Goal: Transaction & Acquisition: Purchase product/service

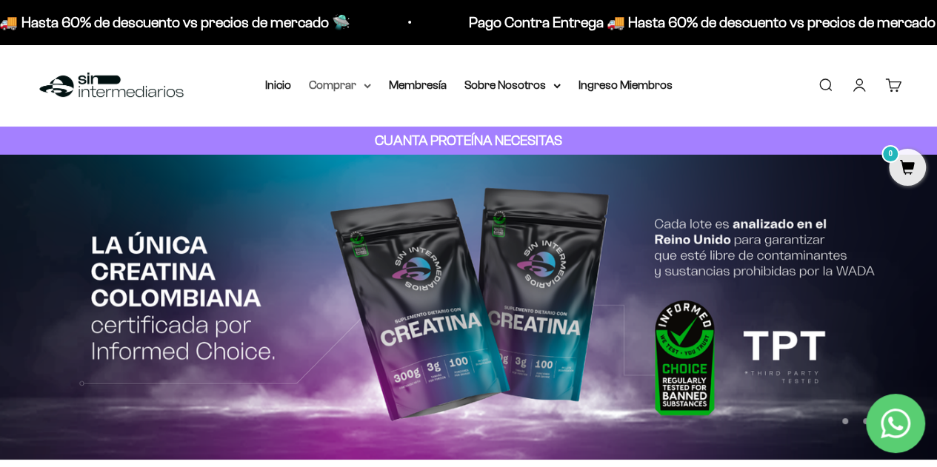
click at [344, 83] on summary "Comprar" at bounding box center [340, 85] width 62 height 19
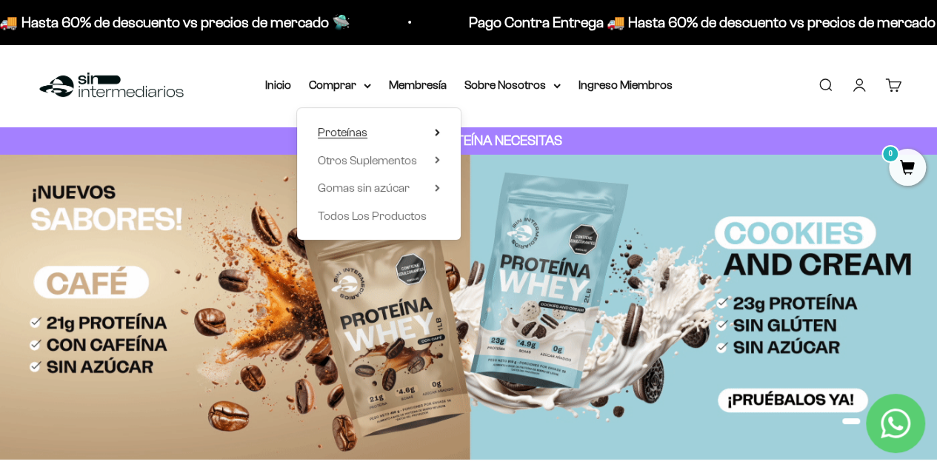
click at [391, 124] on summary "Proteínas" at bounding box center [379, 132] width 122 height 19
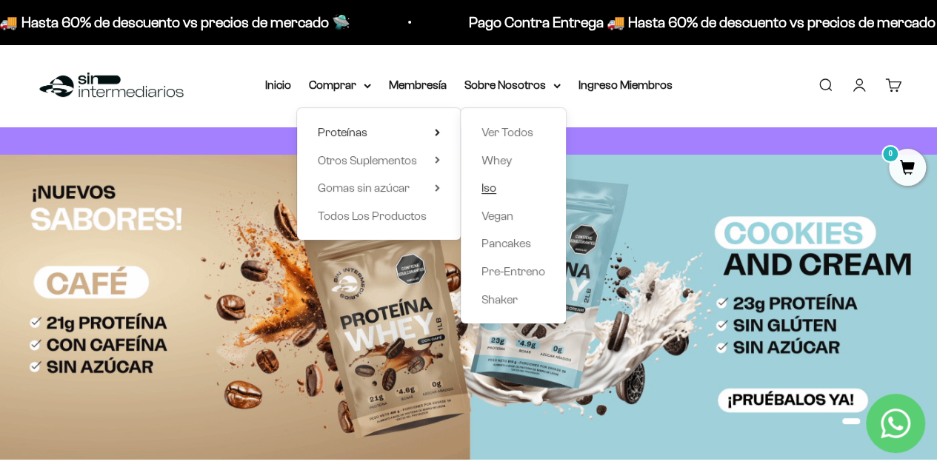
click at [502, 190] on link "Iso" at bounding box center [513, 187] width 64 height 19
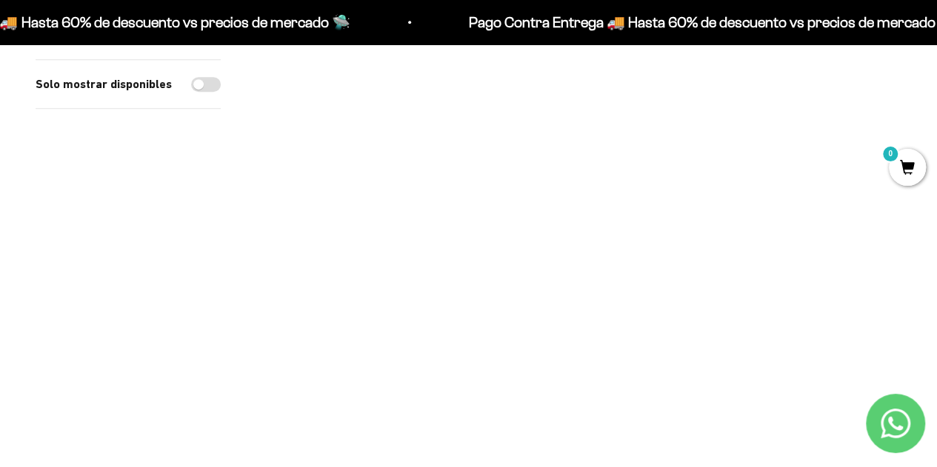
scroll to position [444, 0]
click at [443, 306] on span at bounding box center [443, 306] width 14 height 17
click at [374, 264] on span "Café / 1 libra (460g)" at bounding box center [358, 267] width 79 height 11
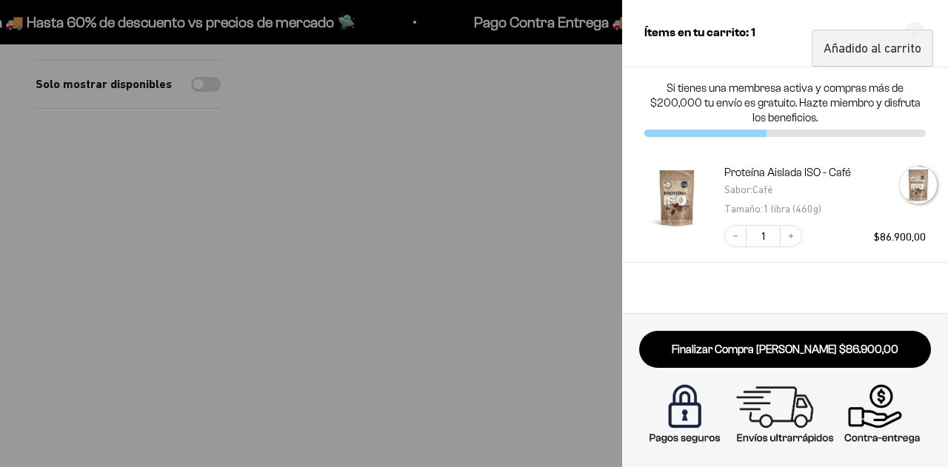
click at [524, 218] on div at bounding box center [474, 233] width 948 height 467
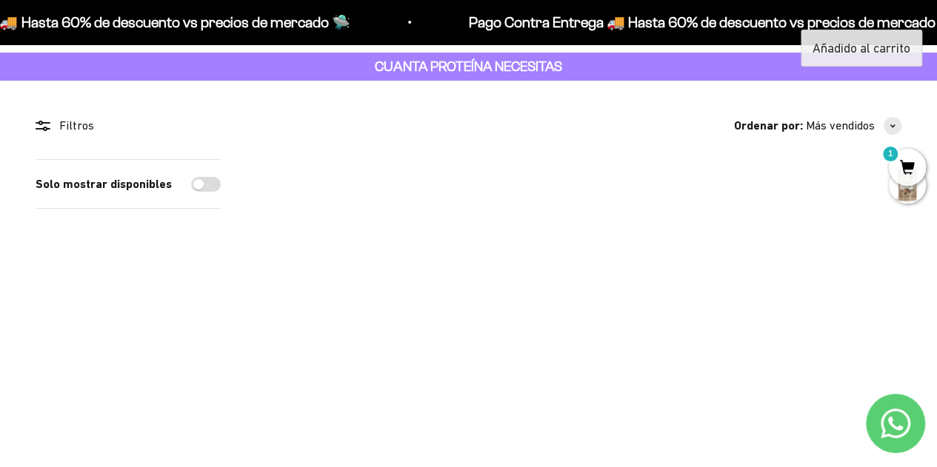
scroll to position [0, 0]
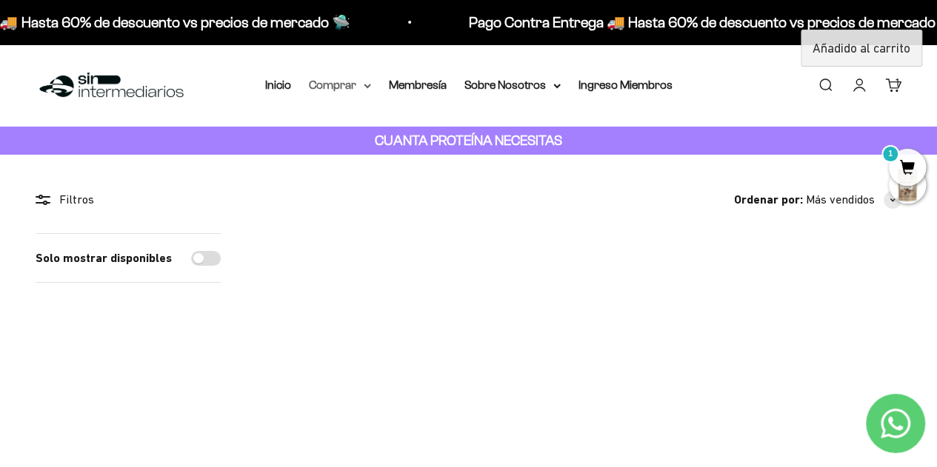
click at [336, 87] on summary "Comprar" at bounding box center [340, 85] width 62 height 19
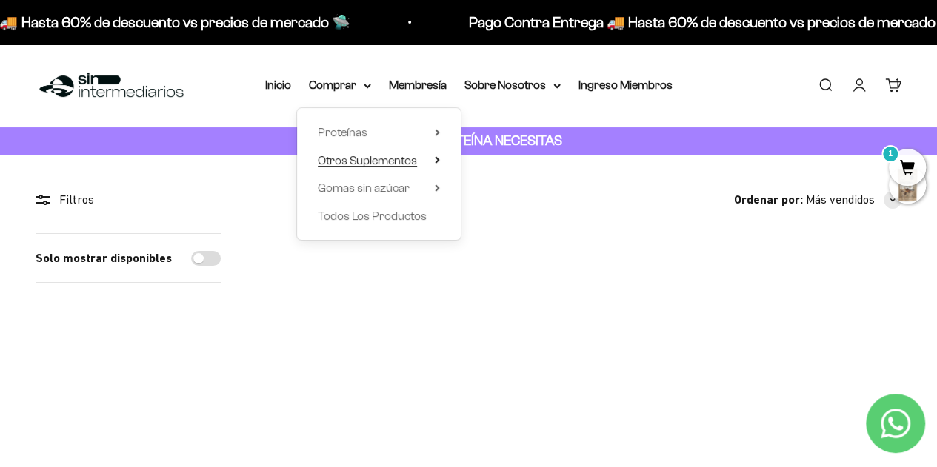
click at [422, 164] on summary "Otros Suplementos" at bounding box center [379, 160] width 122 height 19
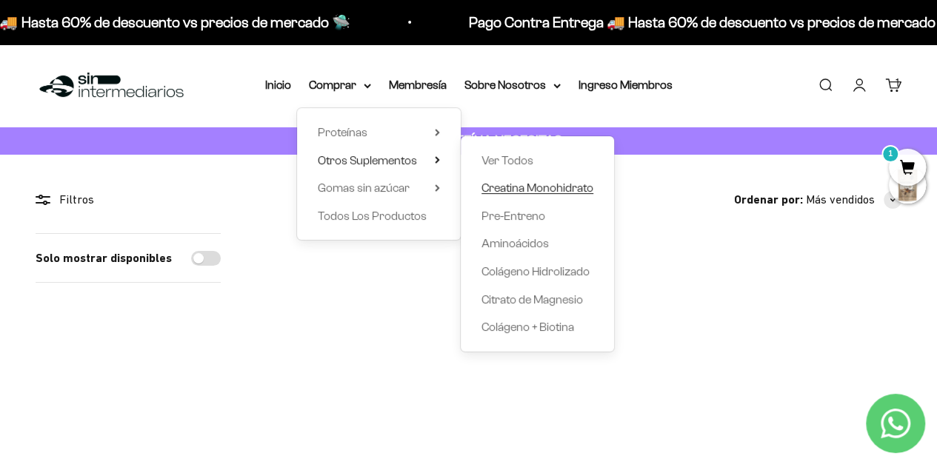
click at [554, 189] on span "Creatina Monohidrato" at bounding box center [537, 187] width 112 height 13
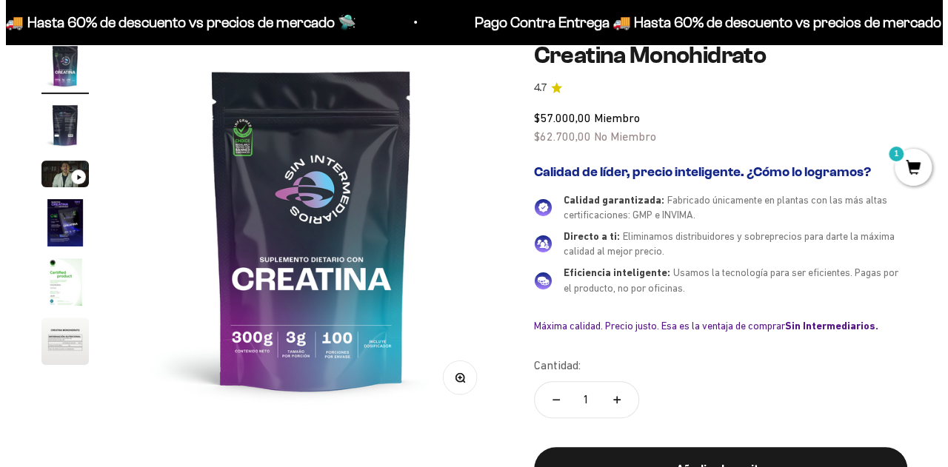
scroll to position [222, 0]
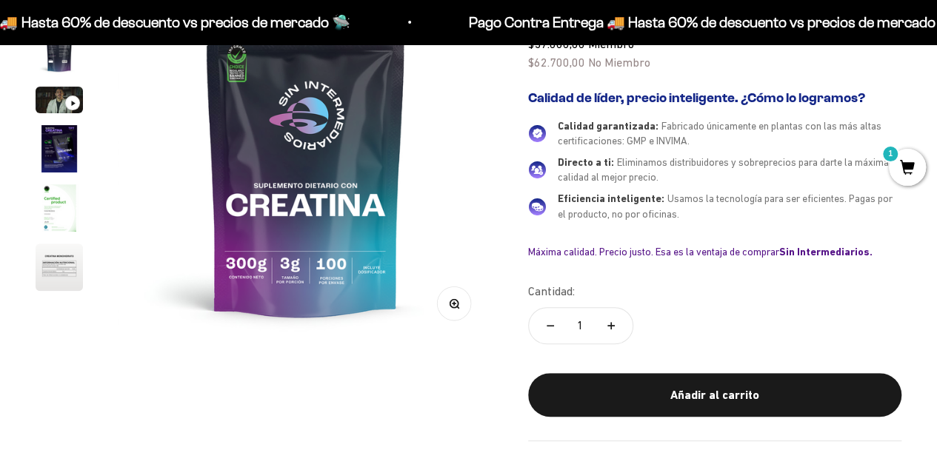
click at [612, 323] on icon "Aumentar cantidad" at bounding box center [610, 325] width 7 height 7
click at [545, 327] on button "Reducir cantidad" at bounding box center [550, 326] width 43 height 36
type input "1"
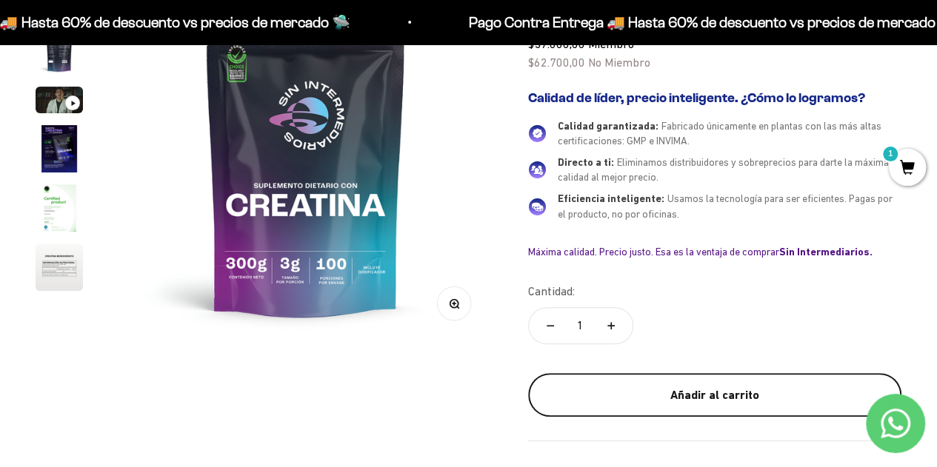
click at [730, 404] on button "Añadir al carrito" at bounding box center [714, 395] width 373 height 44
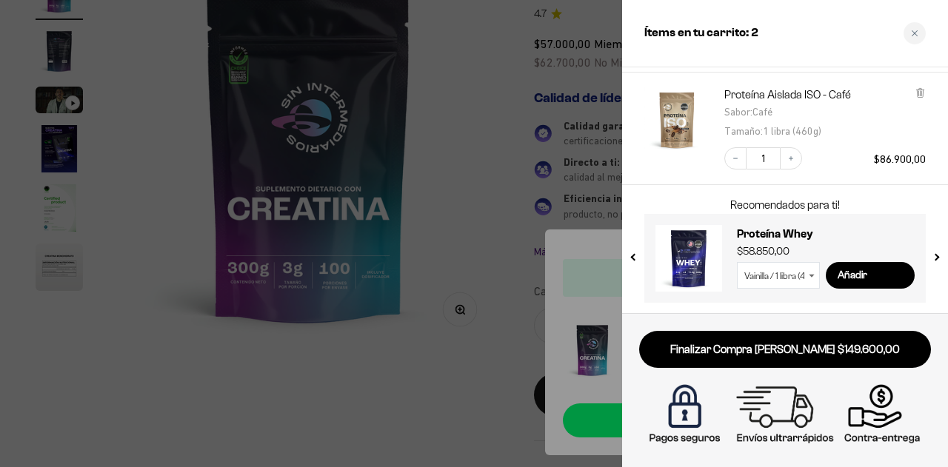
scroll to position [99, 0]
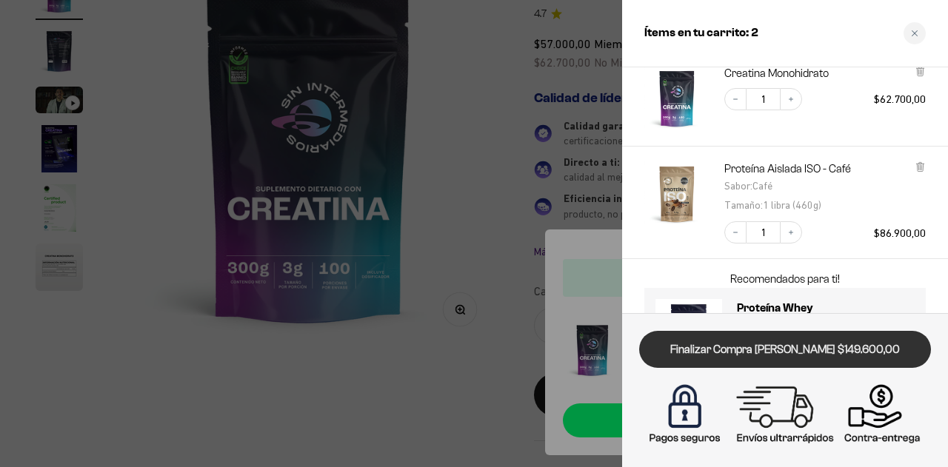
click at [807, 347] on link "Finalizar Compra [PERSON_NAME] $149.600,00" at bounding box center [785, 350] width 292 height 38
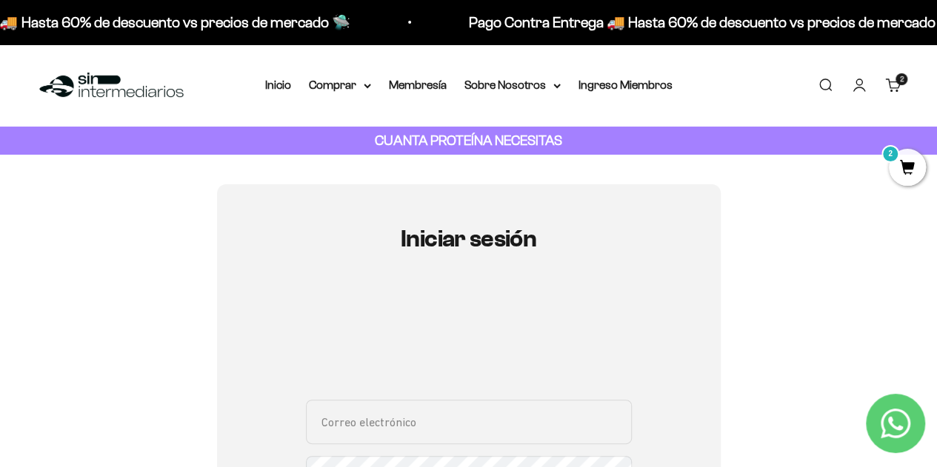
scroll to position [148, 0]
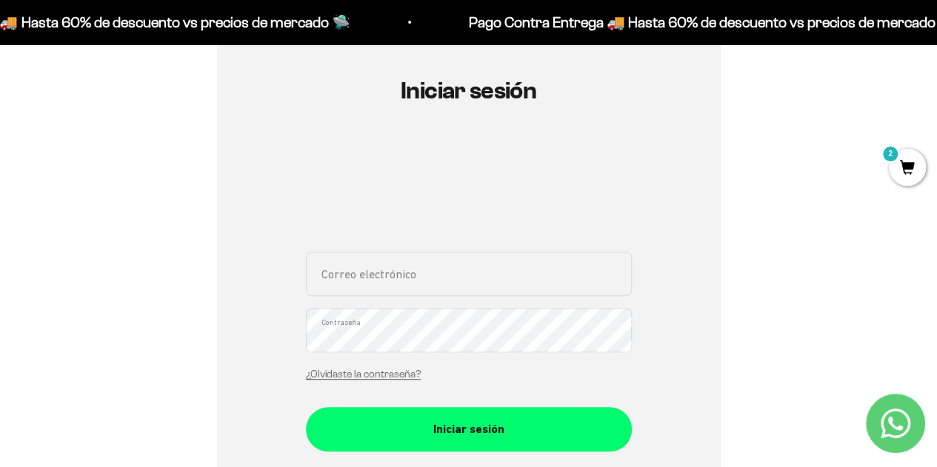
click at [464, 284] on input "Correo electrónico" at bounding box center [469, 274] width 326 height 44
type input "taticoronado@hotmail.com"
click at [306, 407] on button "Iniciar sesión" at bounding box center [469, 429] width 326 height 44
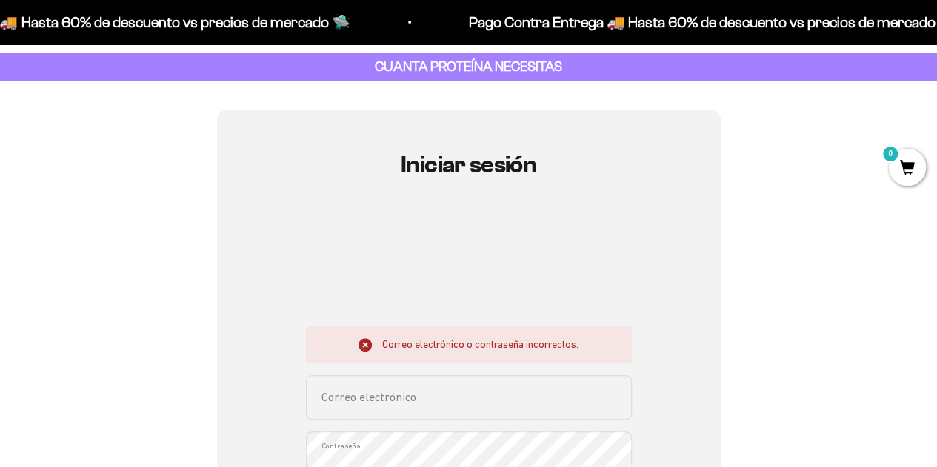
scroll to position [148, 0]
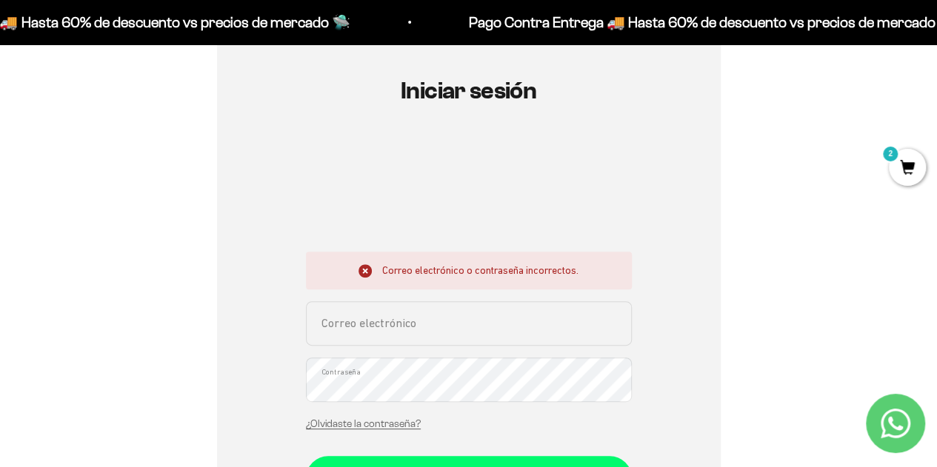
click at [376, 313] on input "Correo electrónico" at bounding box center [469, 323] width 326 height 44
type input "[EMAIL_ADDRESS][DOMAIN_NAME]"
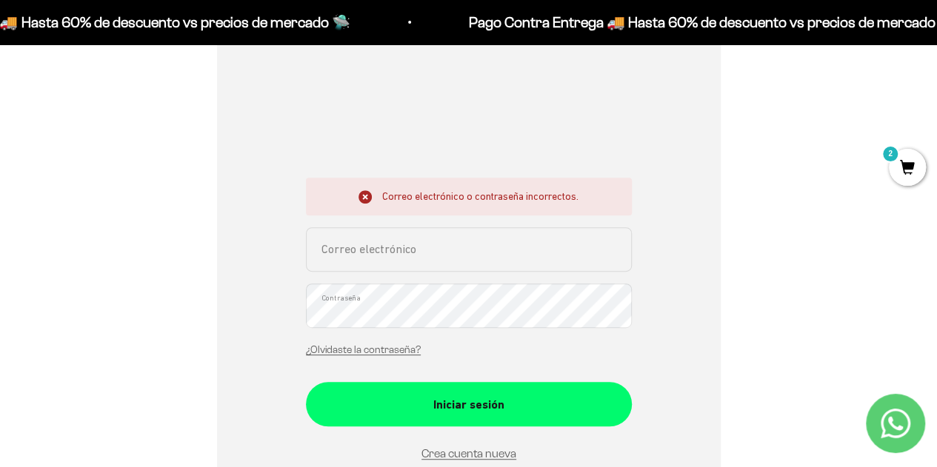
click at [364, 340] on div "¿Olvidaste la contraseña?" at bounding box center [363, 349] width 115 height 19
click at [369, 351] on link "¿Olvidaste la contraseña?" at bounding box center [363, 349] width 115 height 11
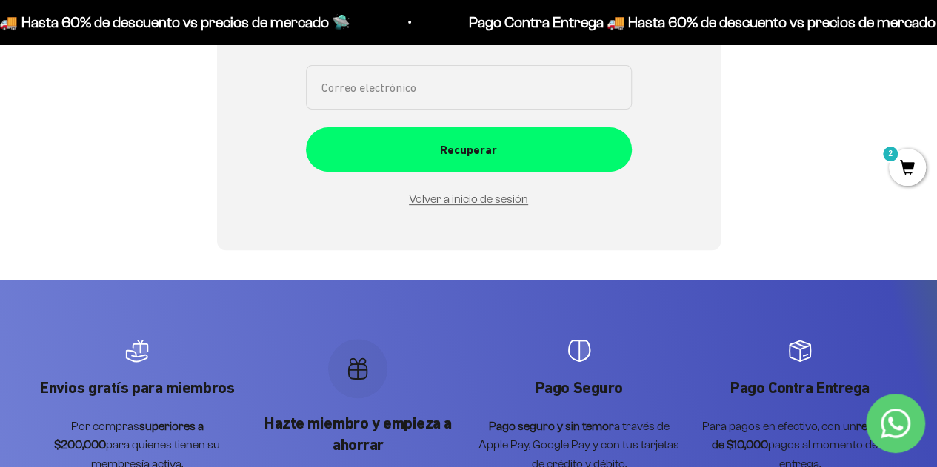
scroll to position [0, 0]
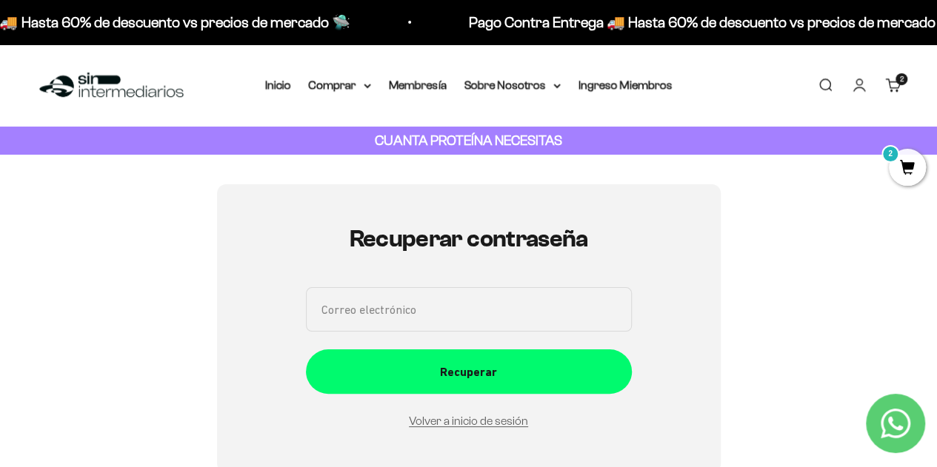
click at [433, 303] on input "Correo electrónico" at bounding box center [469, 309] width 326 height 44
type input "[EMAIL_ADDRESS][DOMAIN_NAME]"
click at [306, 350] on button "Recuperar" at bounding box center [469, 372] width 326 height 44
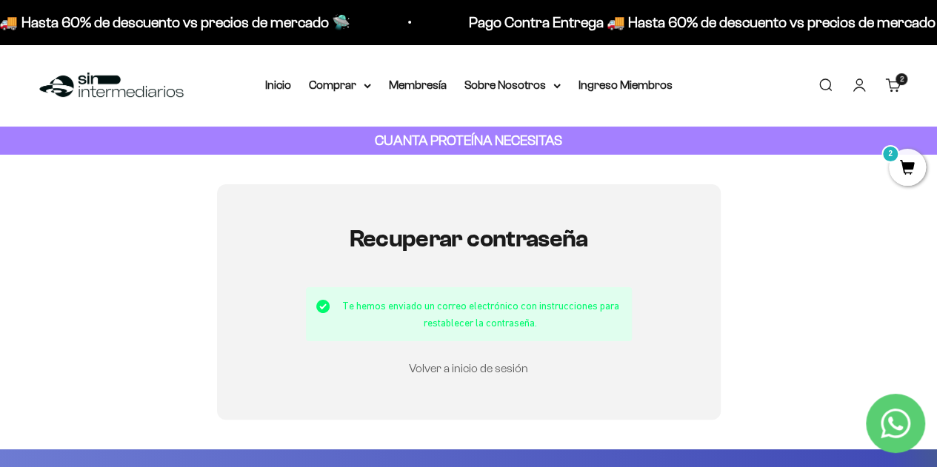
click at [501, 365] on link "Volver a inicio de sesión" at bounding box center [468, 368] width 119 height 13
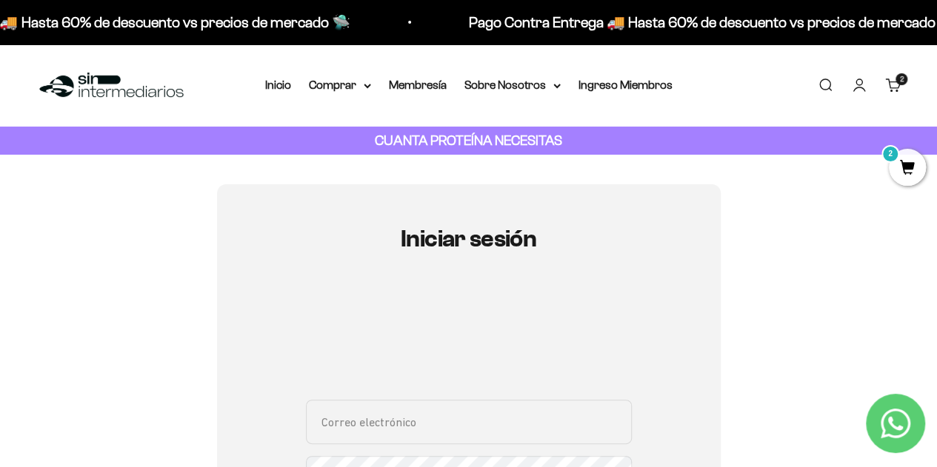
scroll to position [74, 0]
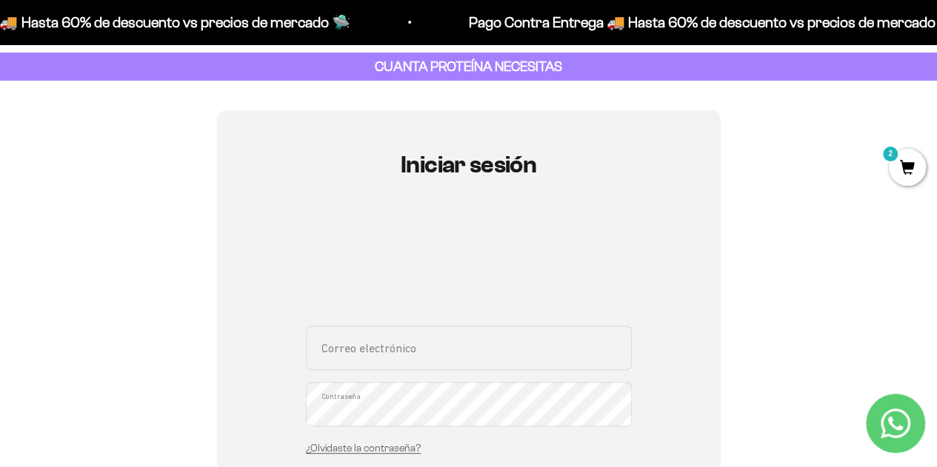
click at [423, 364] on input "Correo electrónico" at bounding box center [469, 348] width 326 height 44
type input "[EMAIL_ADDRESS][DOMAIN_NAME]"
